Goal: Task Accomplishment & Management: Use online tool/utility

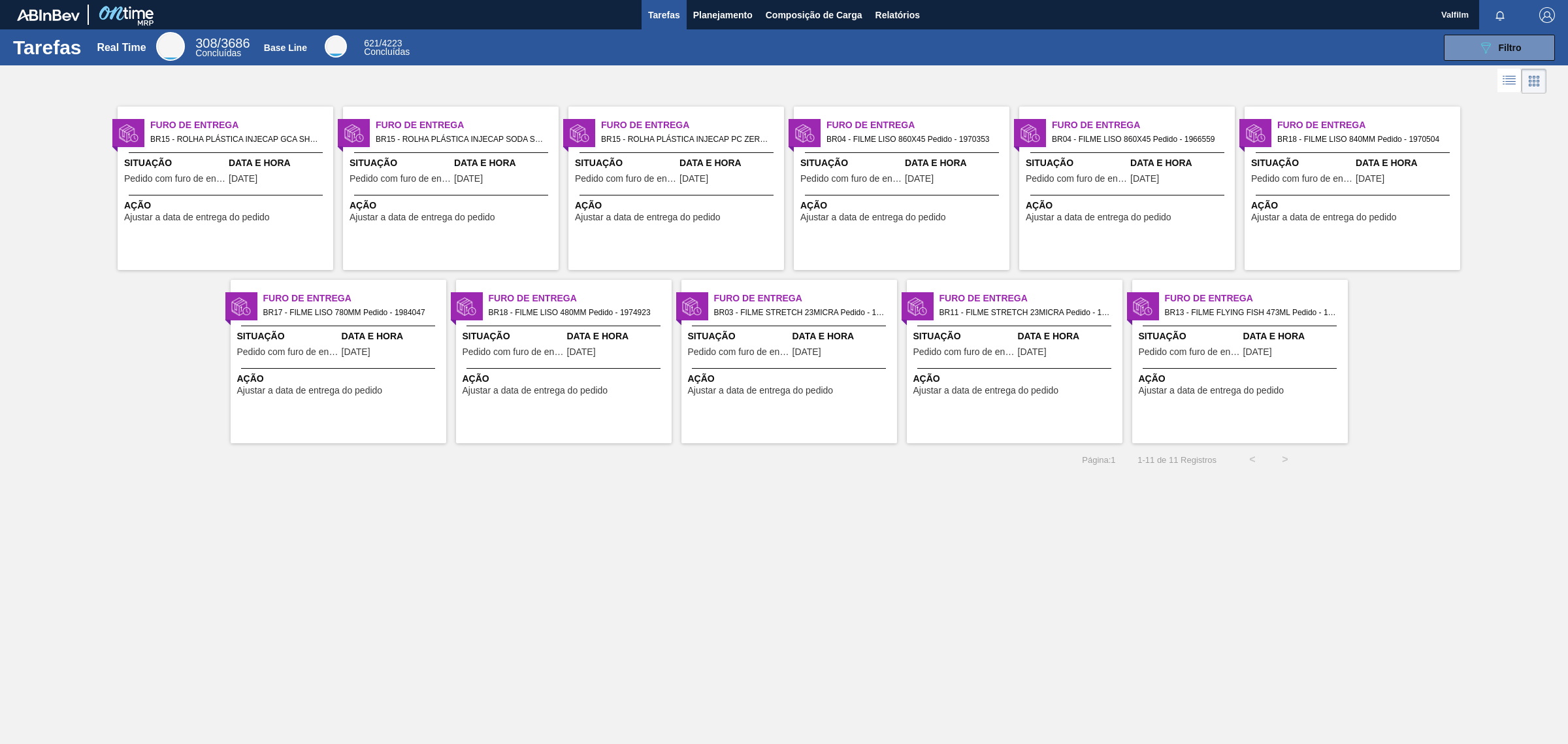
click at [430, 132] on span "BR15 - ROLHA PLÁSTICA INJECAP SODA SHORT Pedido - 1994859" at bounding box center [461, 139] width 172 height 15
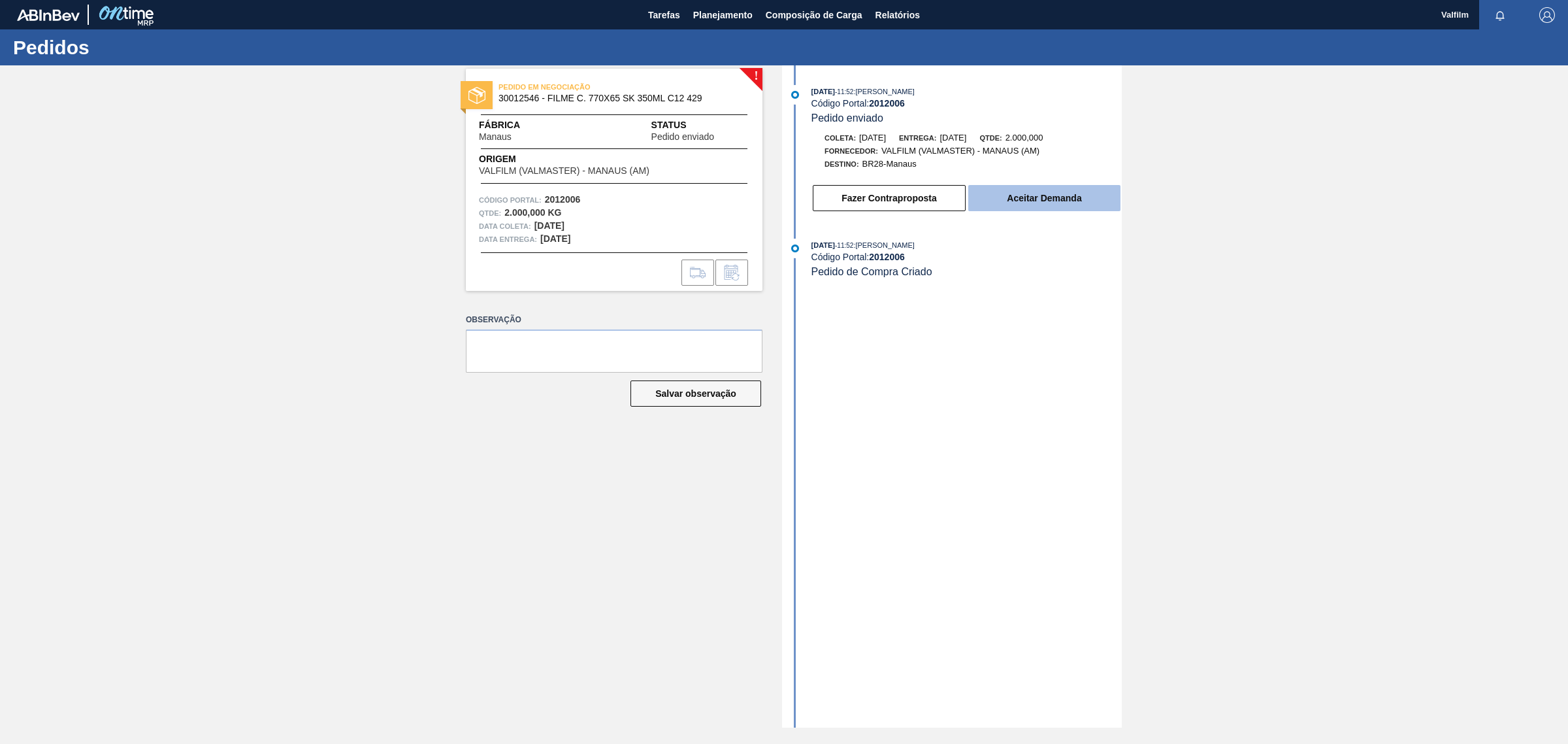
click at [1034, 199] on button "Aceitar Demanda" at bounding box center [1045, 198] width 153 height 26
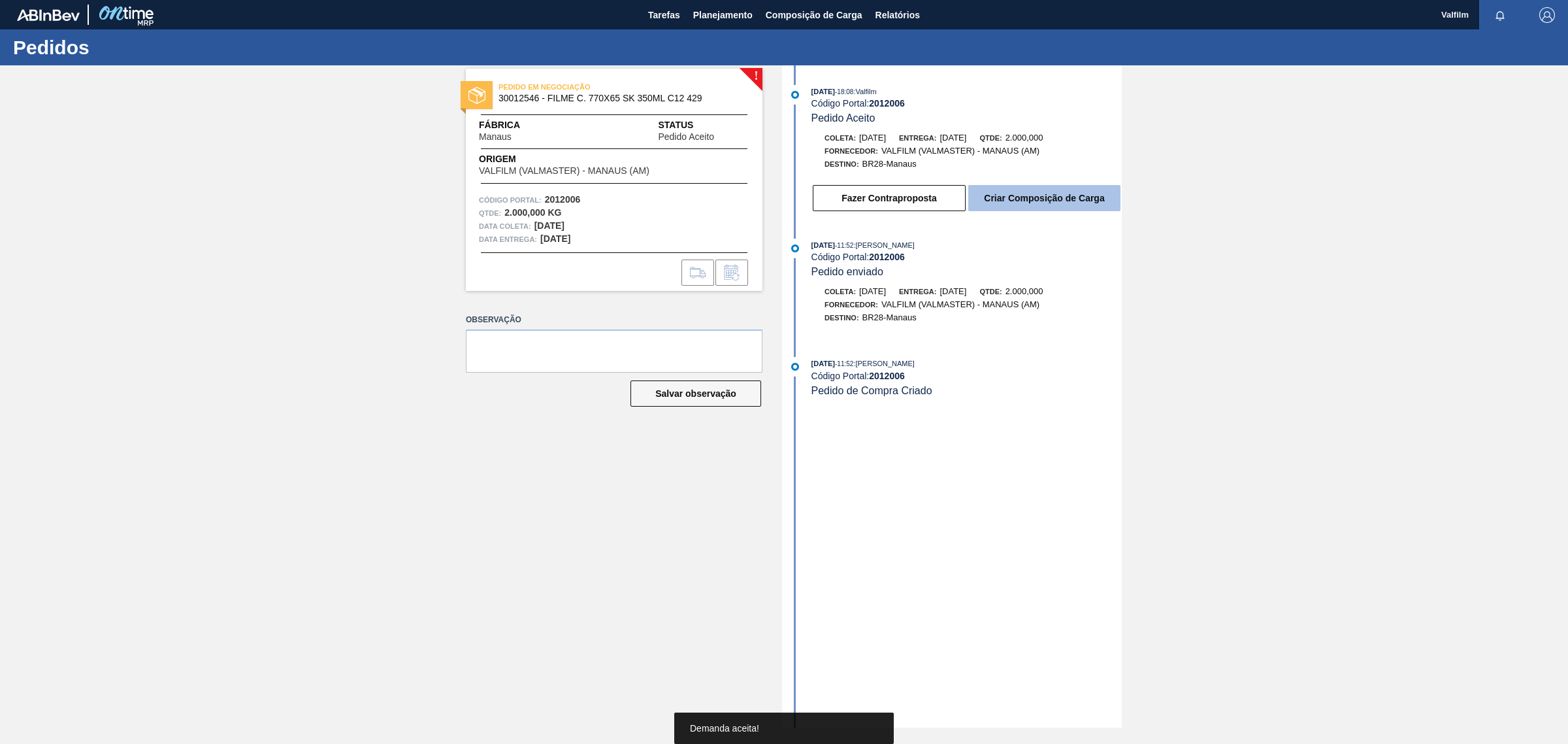
click at [1041, 211] on button "Criar Composição de Carga" at bounding box center [1045, 198] width 153 height 26
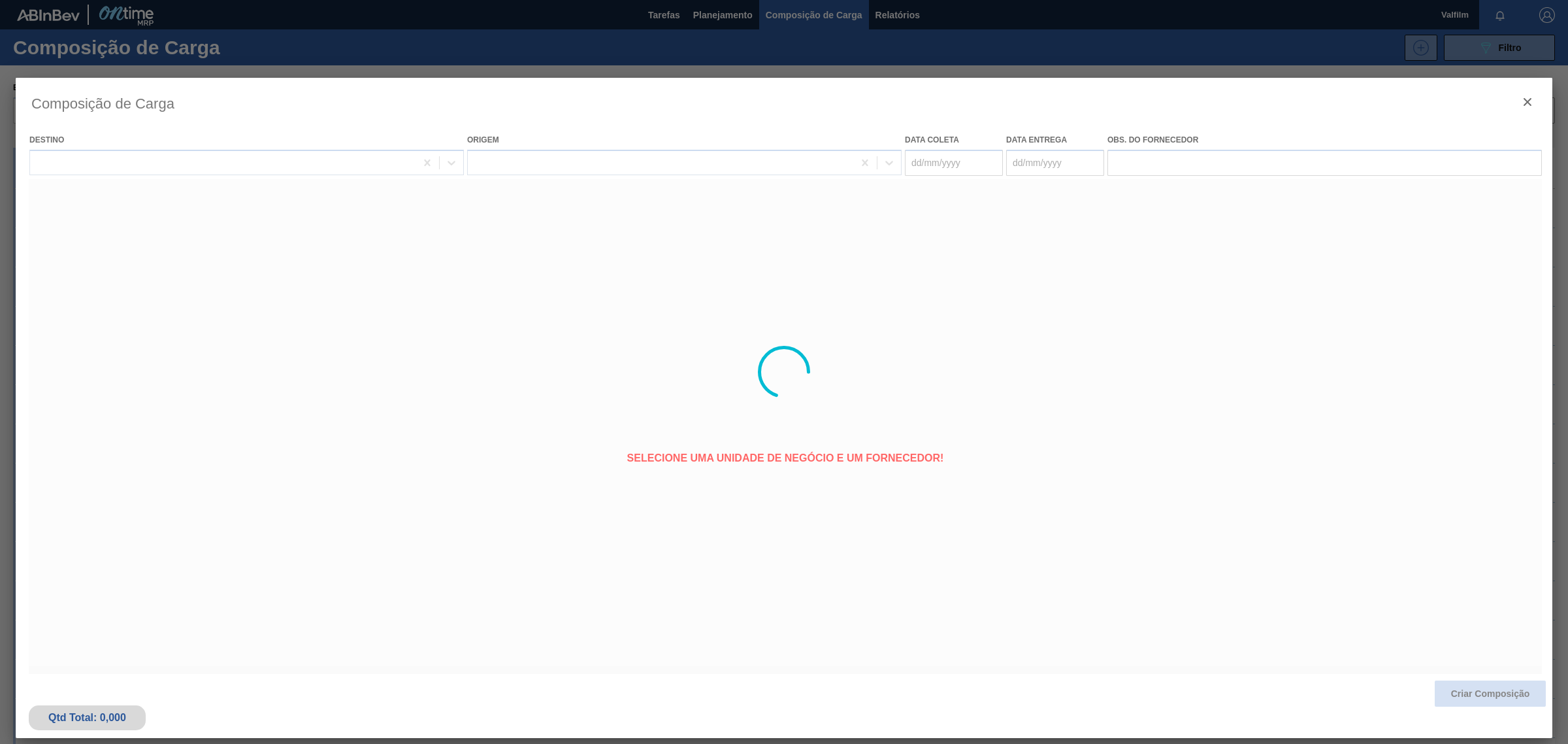
type coleta "06/10/2025"
type entrega "11/10/2025"
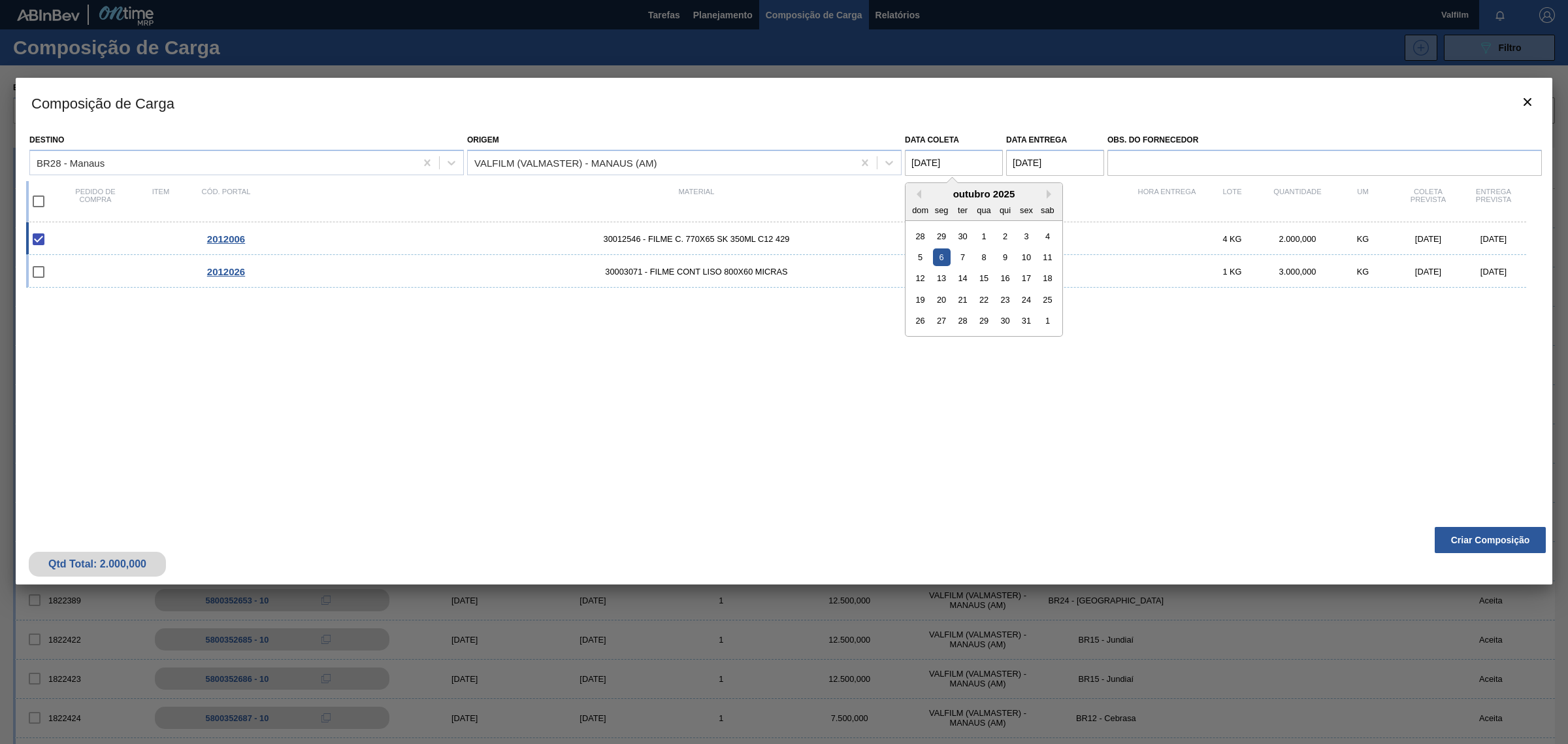
click at [982, 172] on coleta "06/10/2025" at bounding box center [954, 162] width 98 height 26
click at [980, 169] on coleta "06/10/2025" at bounding box center [954, 162] width 98 height 26
click at [1022, 257] on div "10" at bounding box center [1026, 257] width 18 height 18
type coleta "10/10/2025"
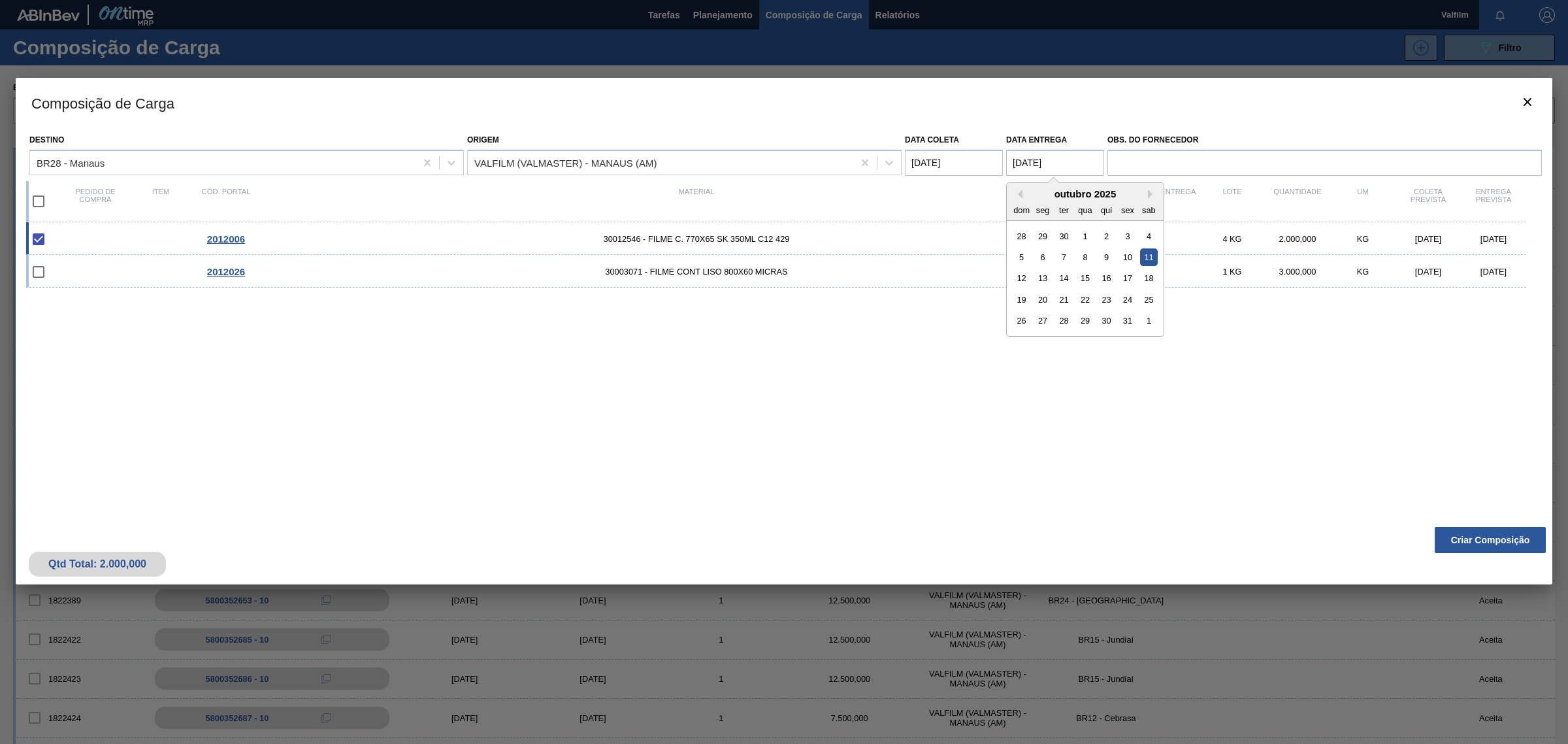
click at [1072, 163] on entrega "11/10/2025" at bounding box center [1055, 162] width 98 height 26
click at [1127, 259] on div "10" at bounding box center [1127, 257] width 18 height 18
type entrega "10/10/2025"
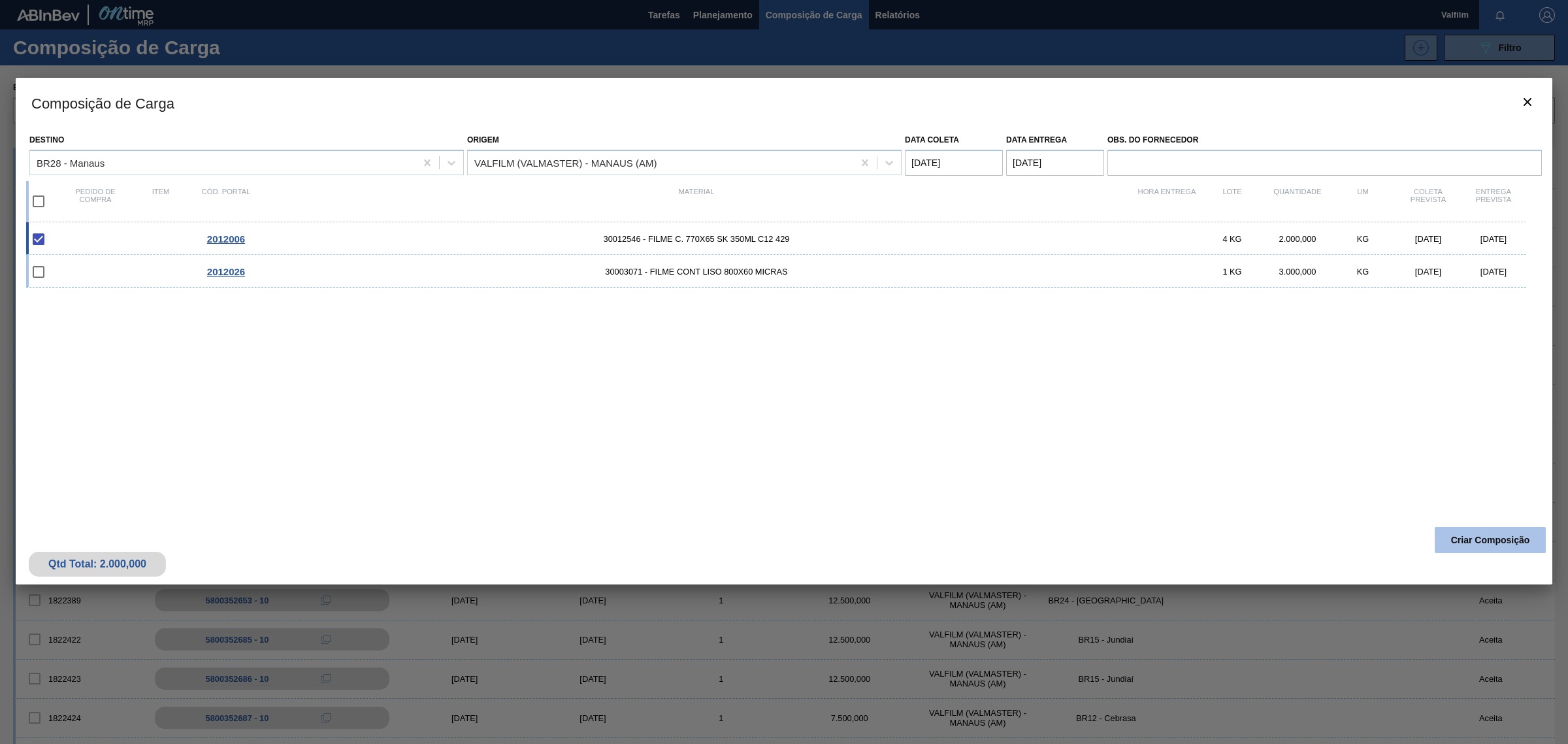
click at [1457, 531] on button "Criar Composição" at bounding box center [1491, 540] width 112 height 26
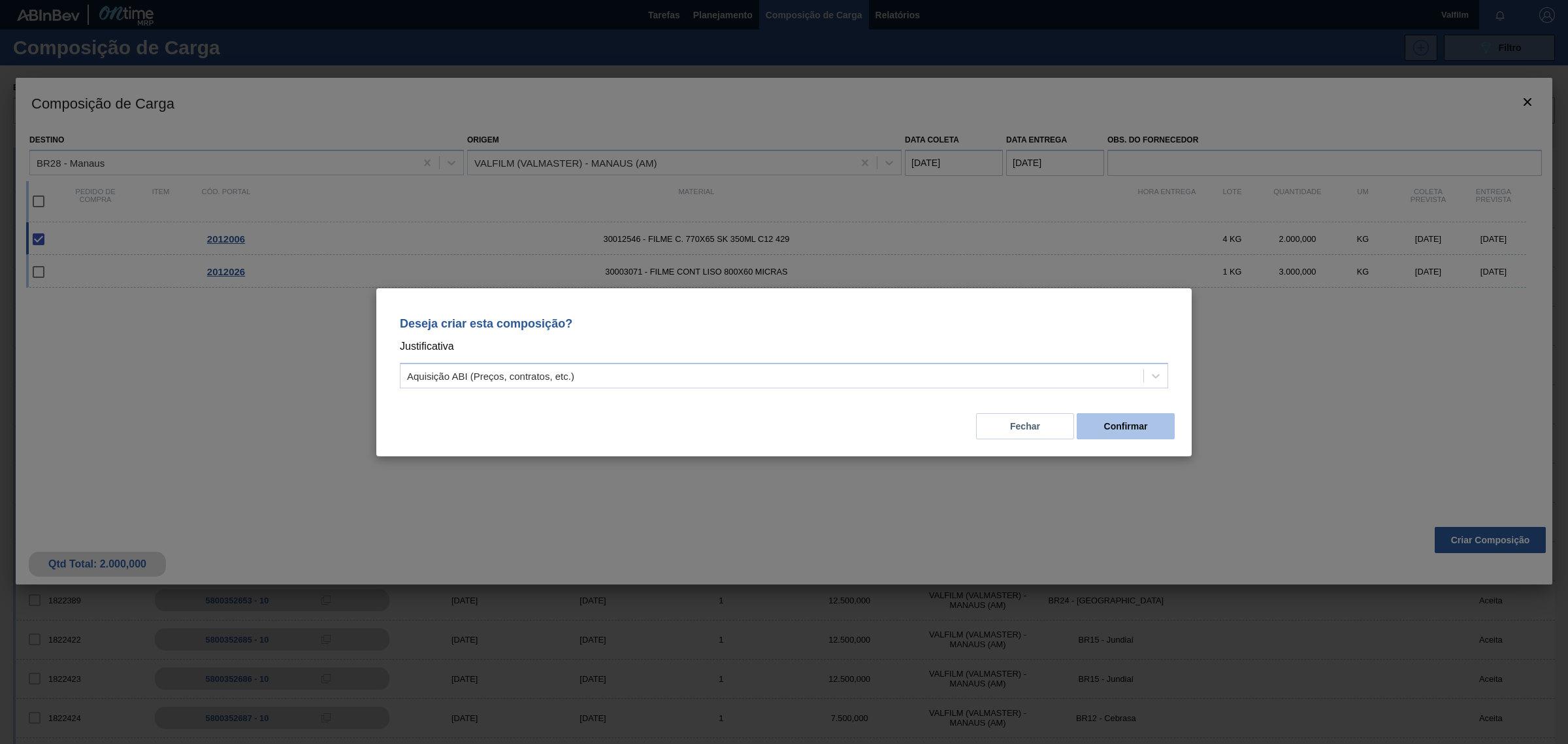
drag, startPoint x: 1179, startPoint y: 439, endPoint x: 1165, endPoint y: 432, distance: 15.7
click at [1174, 436] on div "Deseja criar esta composição? Justificativa Aquisição ABI (Preços, contratos, e…" at bounding box center [784, 372] width 816 height 168
click at [1164, 432] on button "Confirmar" at bounding box center [1126, 426] width 98 height 26
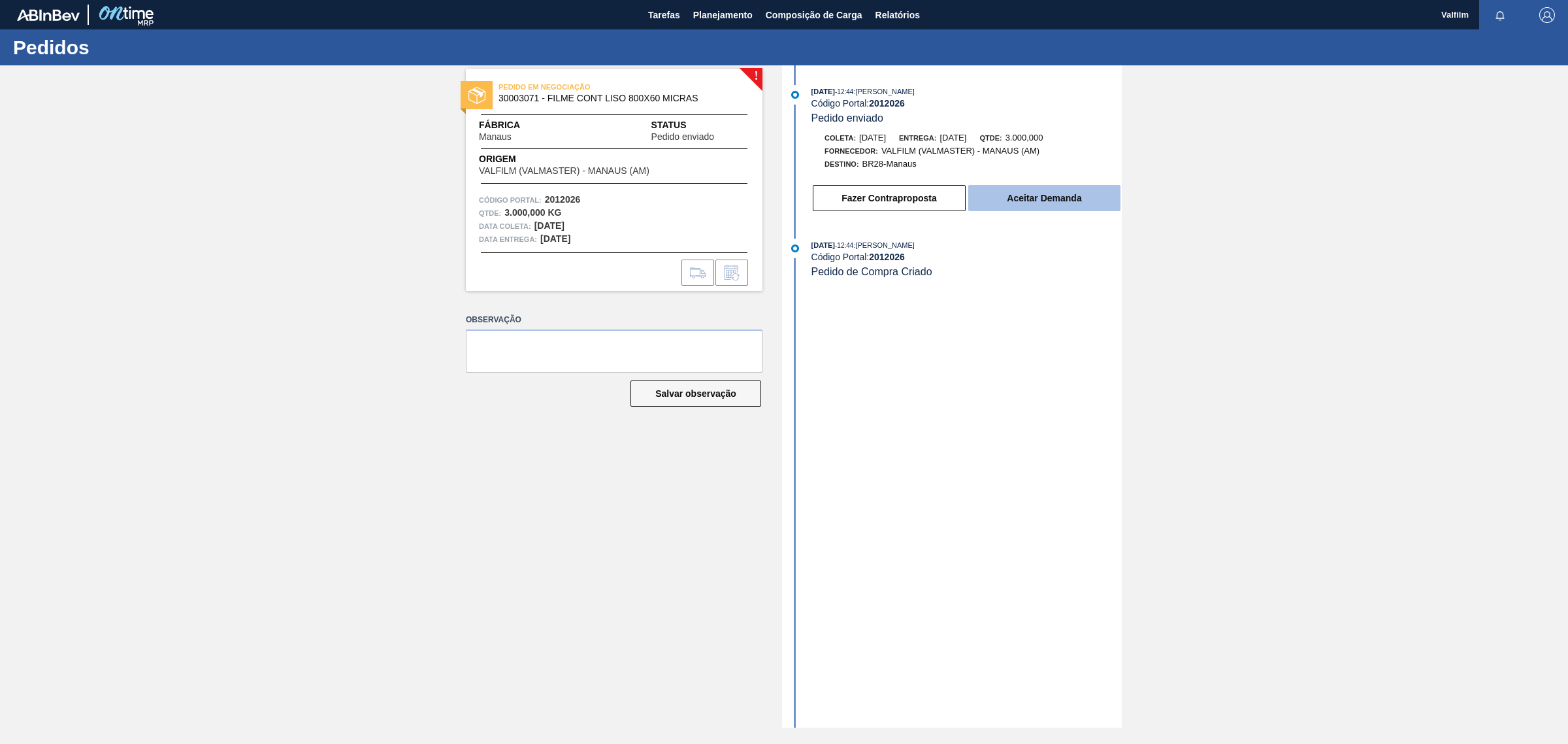
click at [1026, 199] on button "Aceitar Demanda" at bounding box center [1045, 198] width 153 height 26
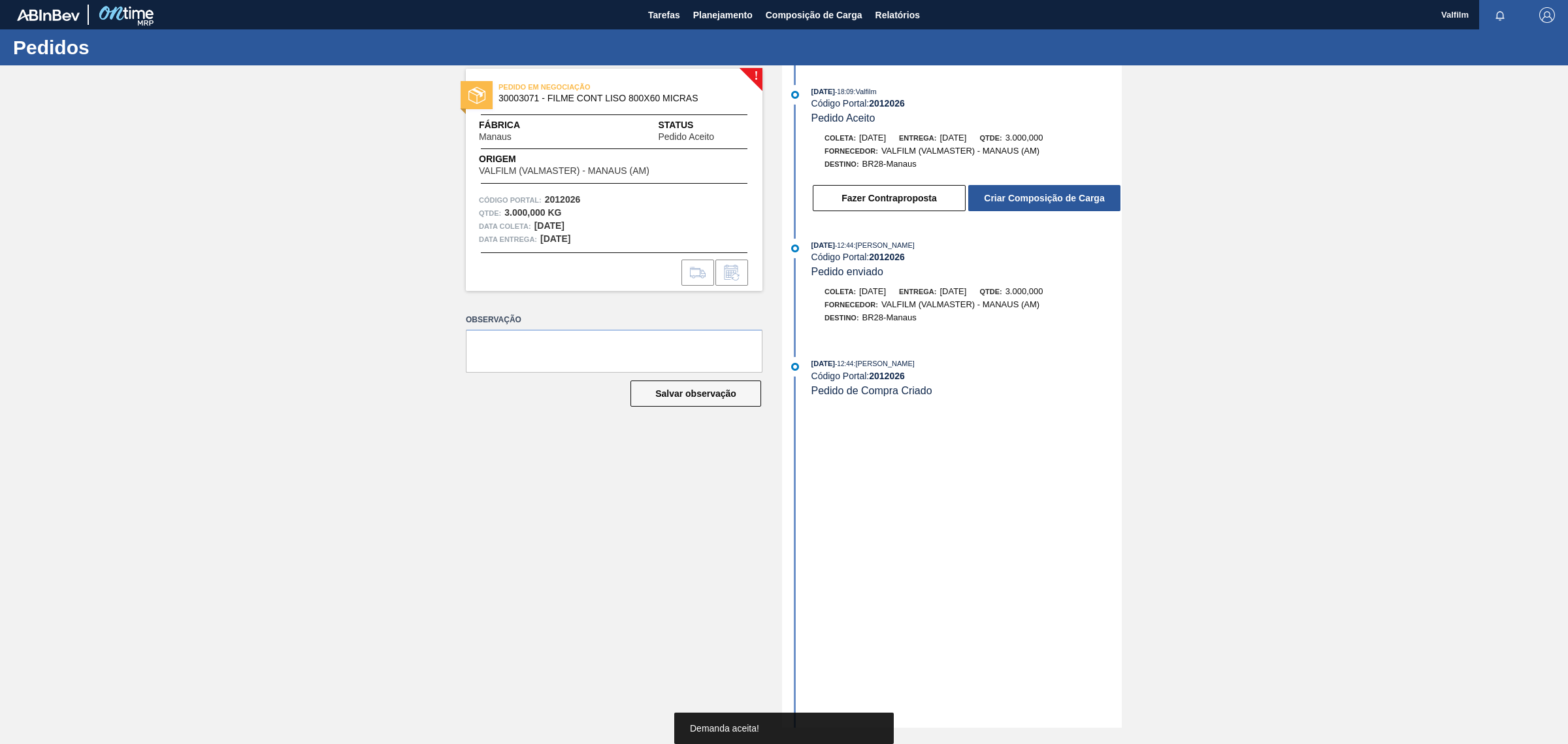
click at [1026, 199] on button "Criar Composição de Carga" at bounding box center [1045, 198] width 153 height 26
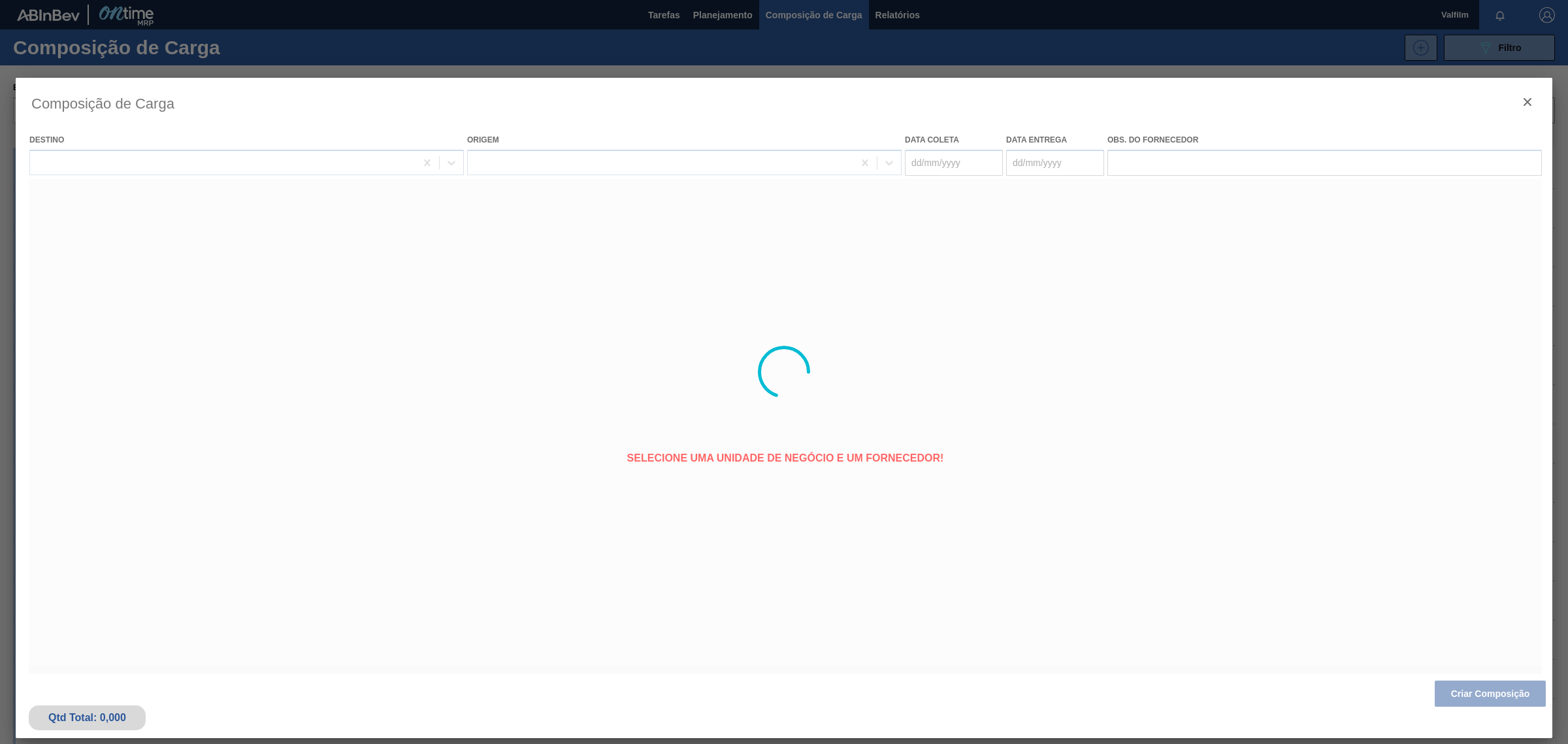
type coleta "[DATE]"
type entrega "[DATE]"
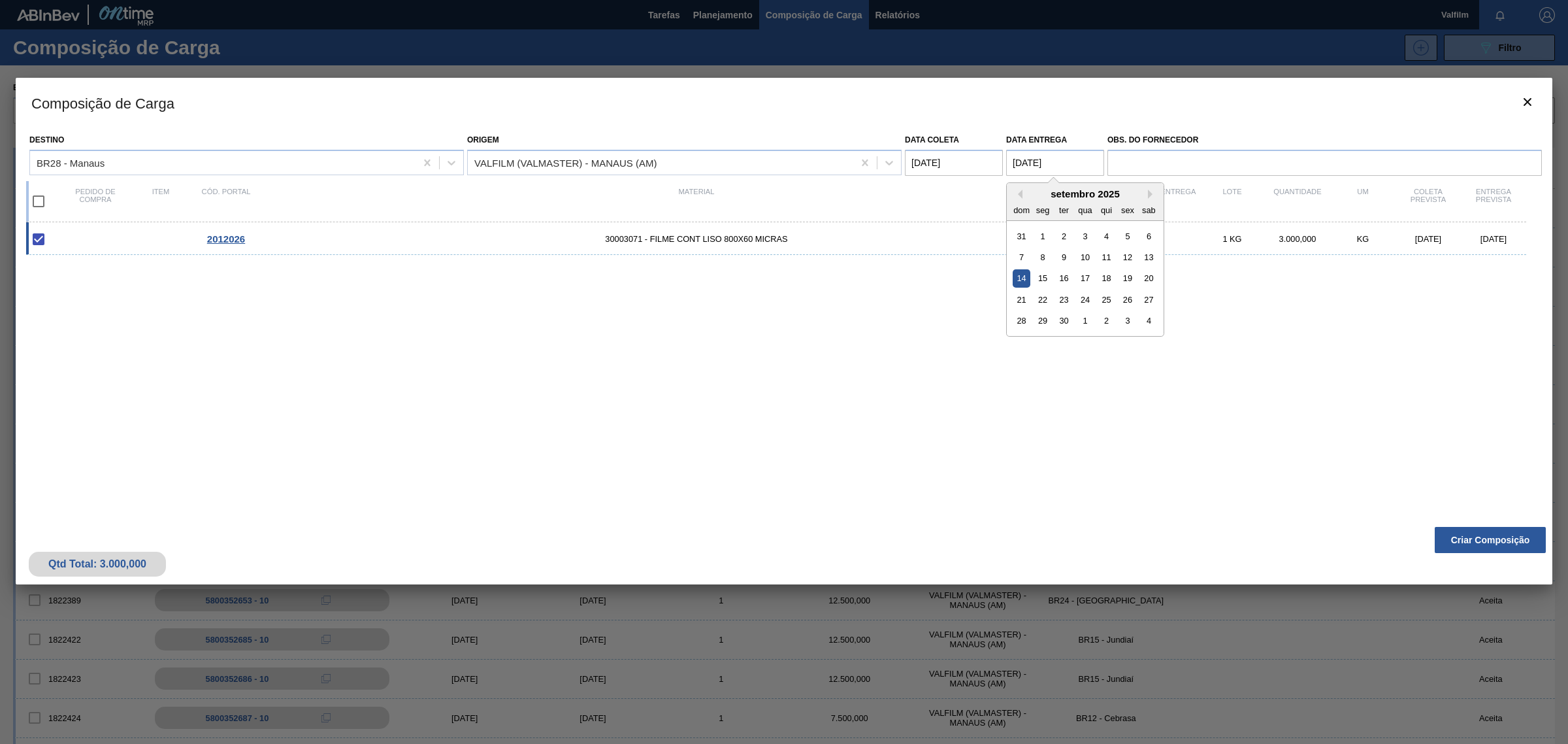
drag, startPoint x: 1056, startPoint y: 160, endPoint x: 986, endPoint y: 172, distance: 71.0
click at [986, 172] on div "Destino BR28 - Manaus Origem VALFILM (VALMASTER) - [PERSON_NAME] (AM) Data [PER…" at bounding box center [784, 152] width 1517 height 48
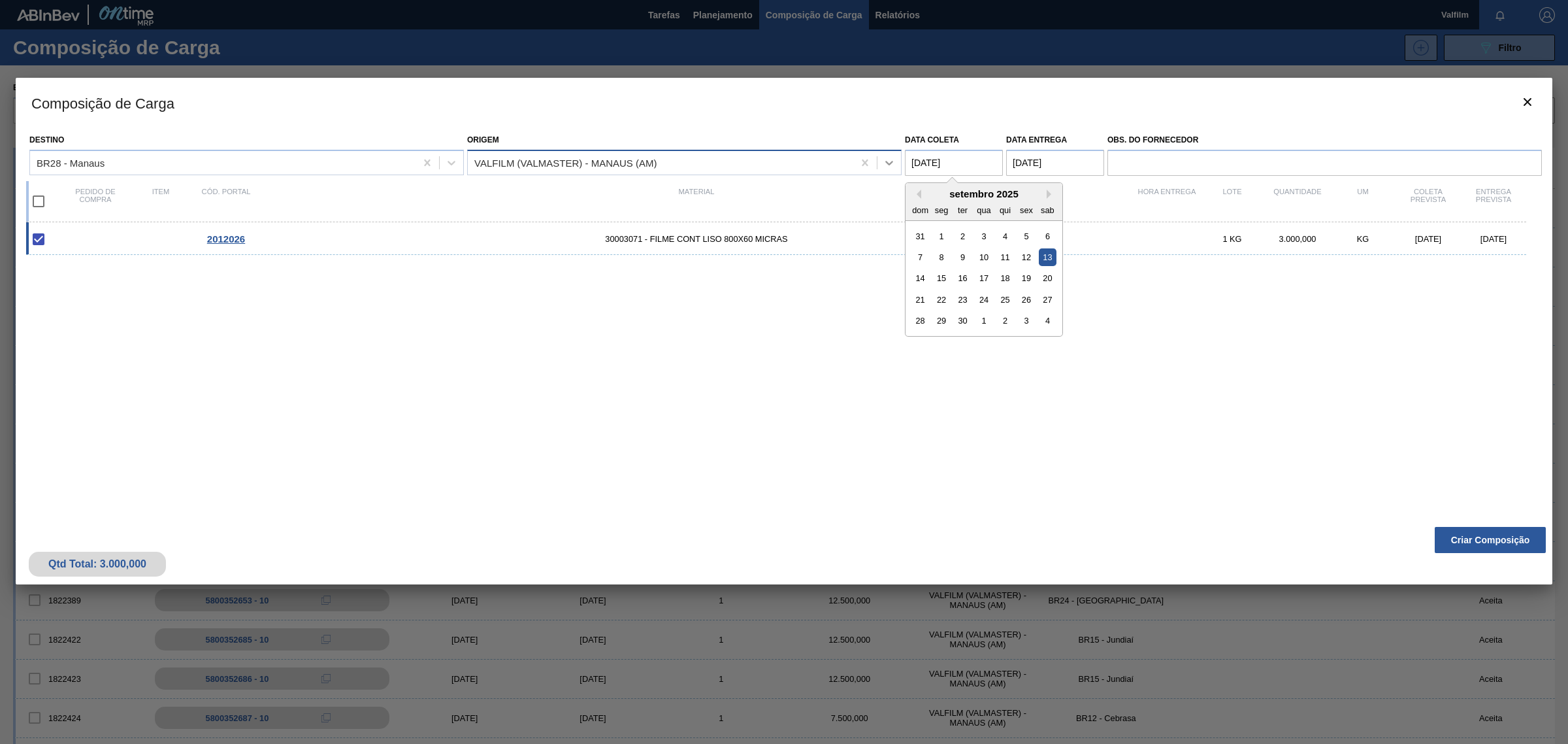
drag, startPoint x: 955, startPoint y: 155, endPoint x: 881, endPoint y: 160, distance: 74.2
click at [879, 160] on div "Destino BR28 - Manaus Origem VALFILM (VALMASTER) - [PERSON_NAME] (AM) Data [PER…" at bounding box center [784, 152] width 1517 height 48
paste coleta "4"
type coleta "[DATE]"
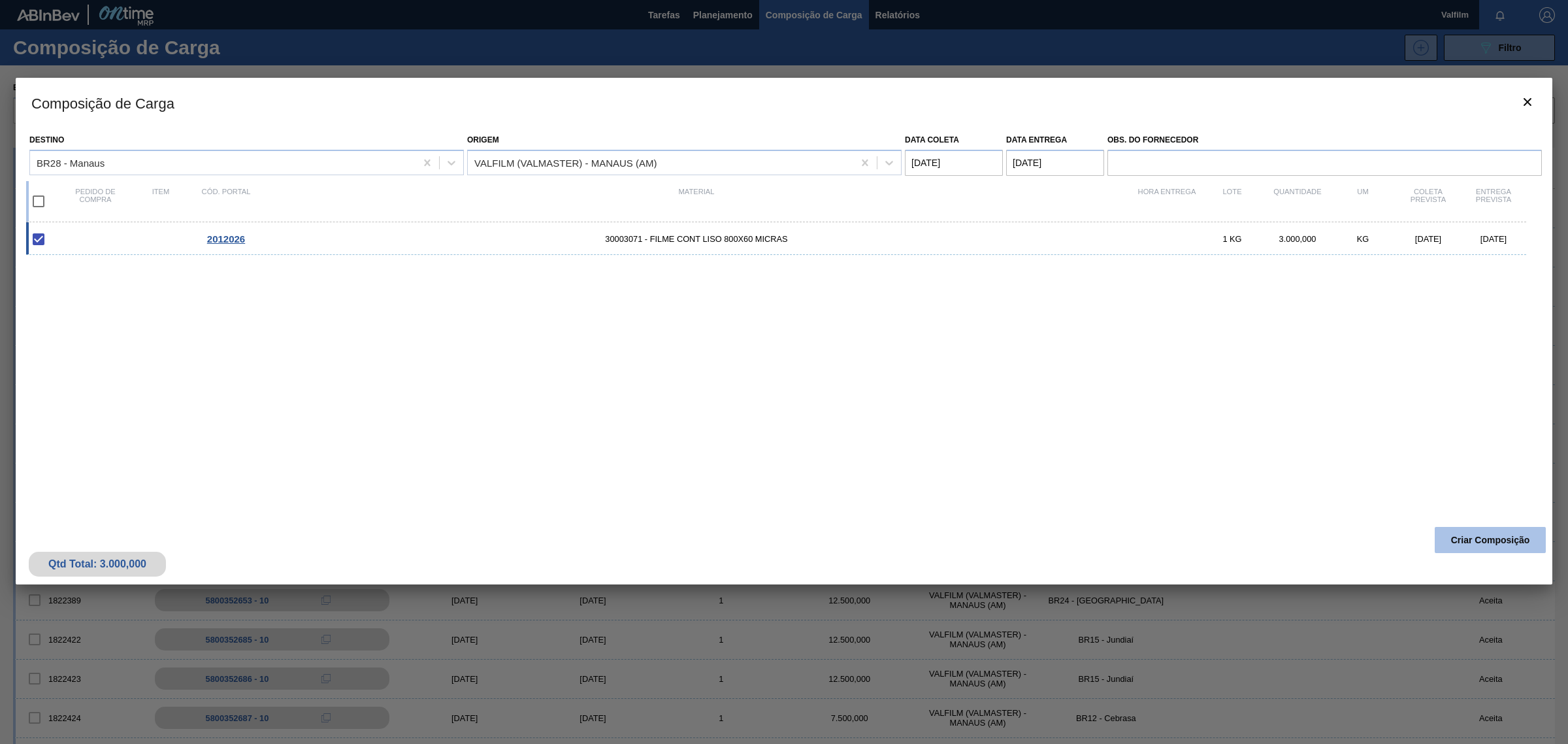
click at [1474, 544] on button "Criar Composição" at bounding box center [1491, 540] width 112 height 26
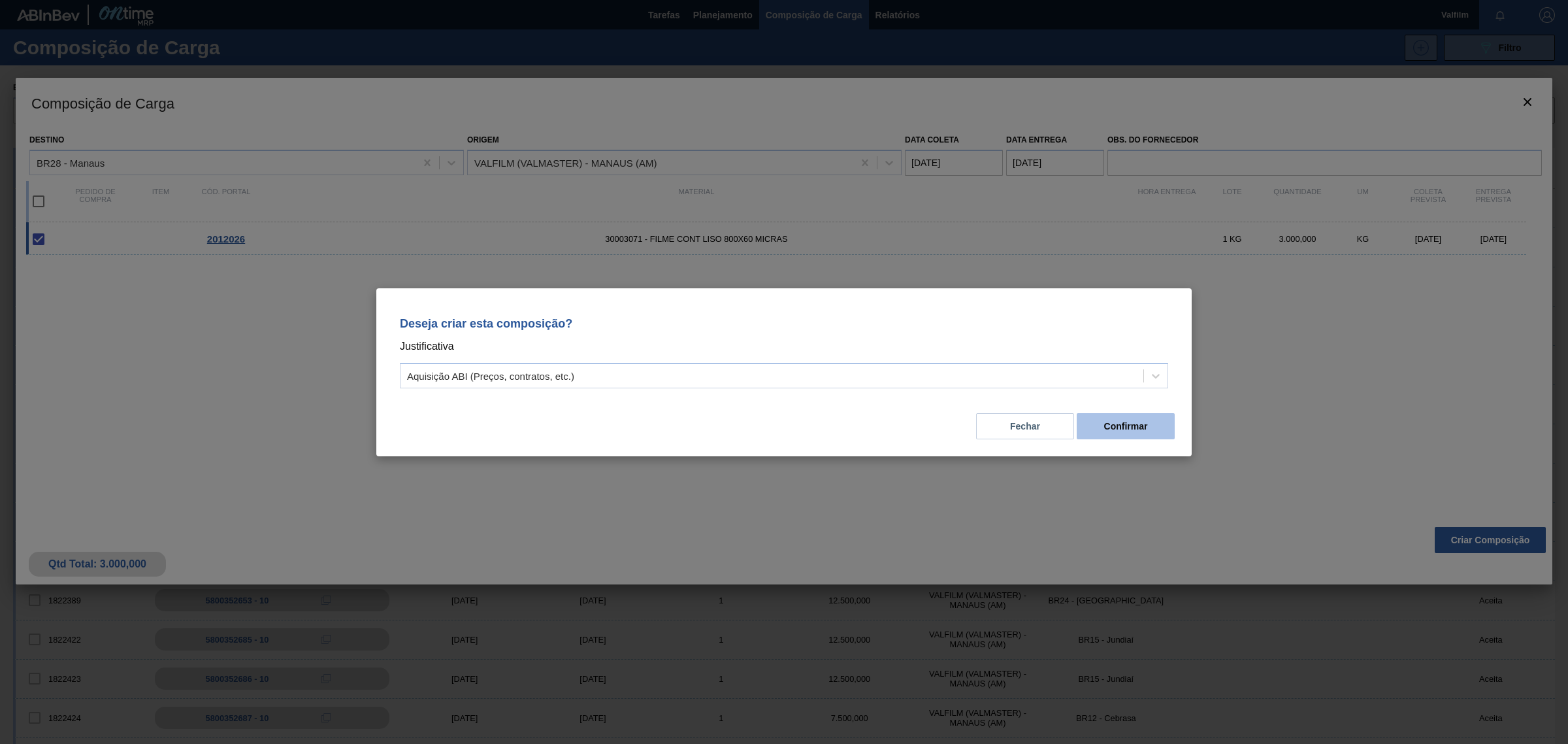
click at [1109, 415] on button "Confirmar" at bounding box center [1126, 426] width 98 height 26
